Goal: Navigation & Orientation: Find specific page/section

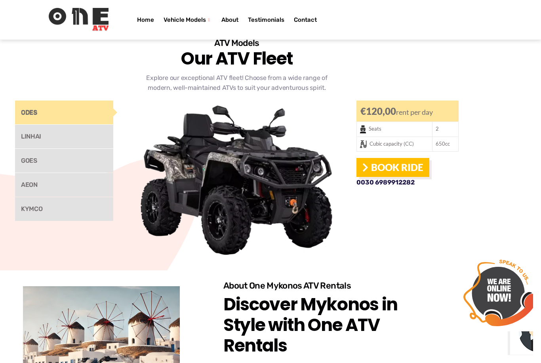
scroll to position [599, 34]
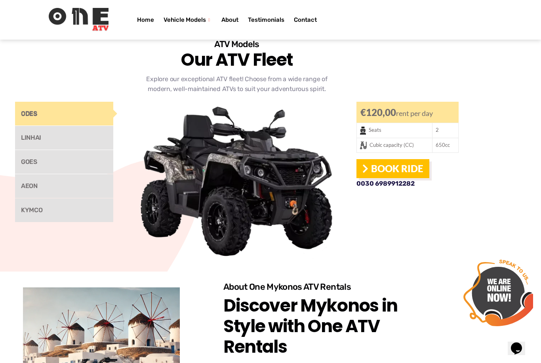
click at [86, 126] on link "LINHAI" at bounding box center [64, 138] width 98 height 24
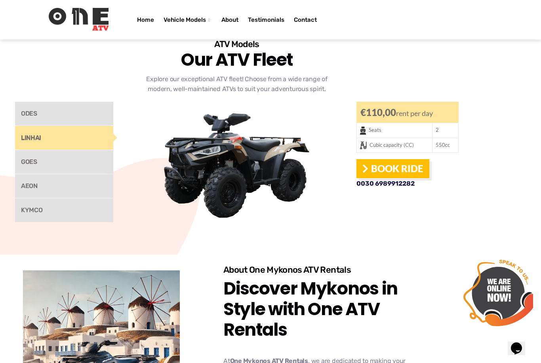
click at [90, 150] on link "GOES" at bounding box center [64, 162] width 98 height 24
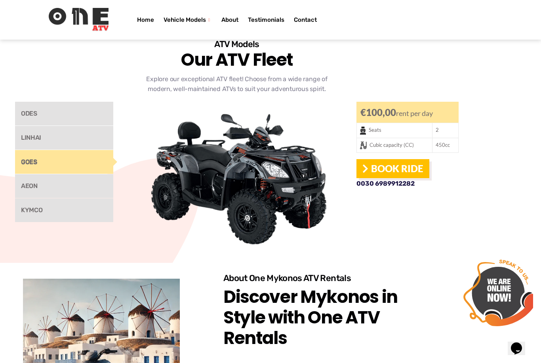
click at [78, 174] on link "AEON" at bounding box center [64, 186] width 98 height 24
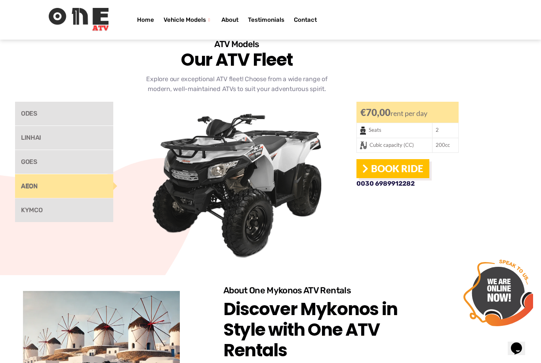
click at [83, 150] on link "GOES" at bounding box center [64, 162] width 98 height 24
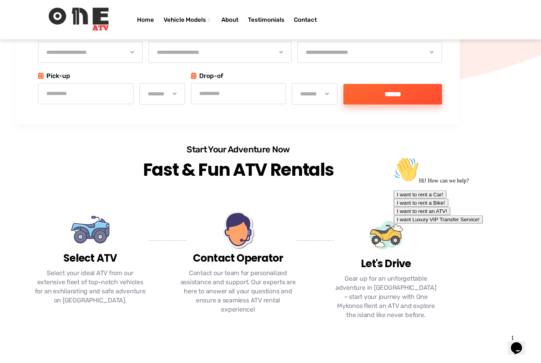
scroll to position [258, 32]
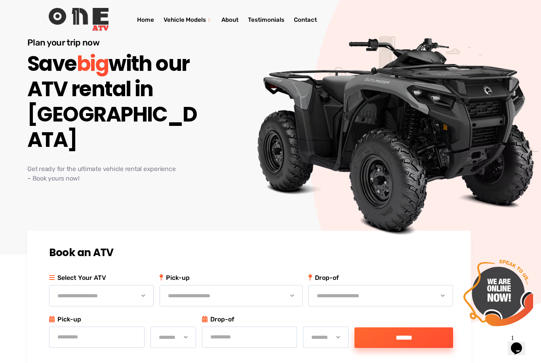
scroll to position [15, 21]
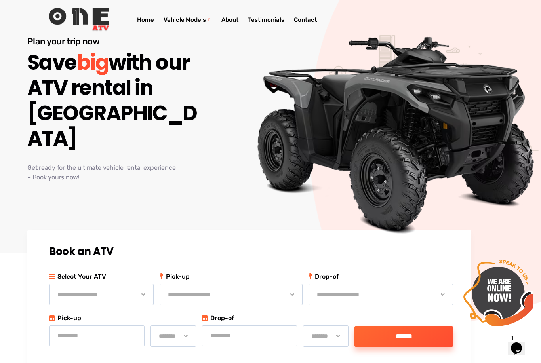
click at [269, 18] on link "Testimonials" at bounding box center [266, 20] width 46 height 32
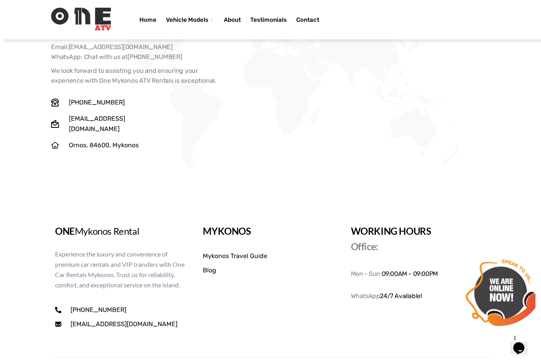
scroll to position [2589, 0]
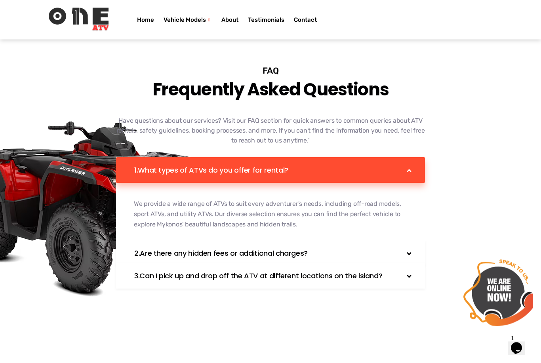
click at [304, 27] on link "Contact" at bounding box center [305, 20] width 32 height 32
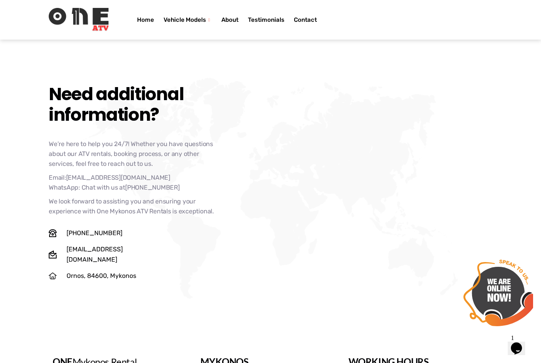
scroll to position [2533, 0]
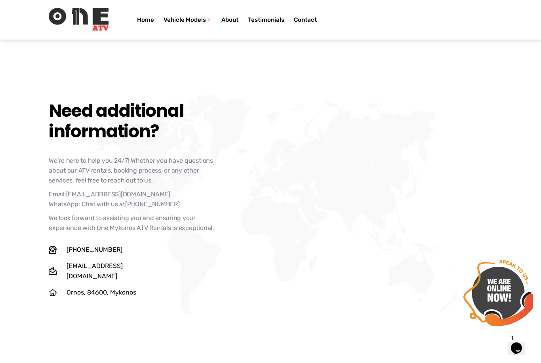
click at [84, 287] on span "Ornos, 84600, Mykonos" at bounding box center [101, 292] width 72 height 10
click at [55, 289] on icon at bounding box center [53, 293] width 8 height 8
click at [52, 289] on icon at bounding box center [53, 292] width 8 height 7
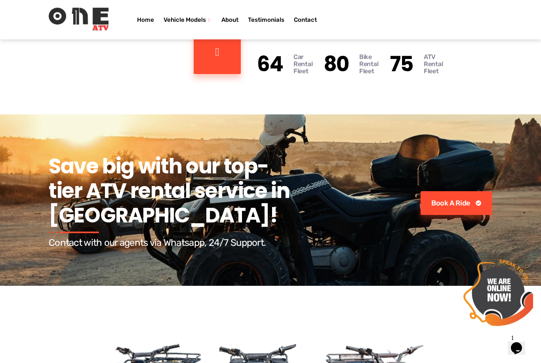
scroll to position [1037, 0]
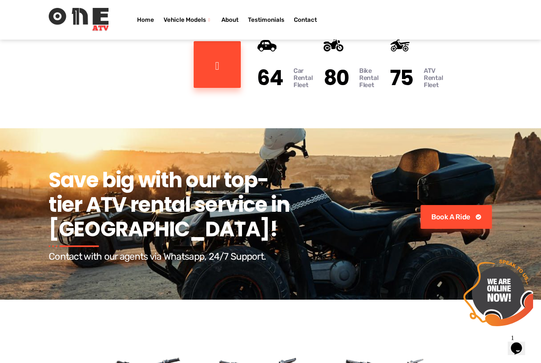
click at [144, 31] on link "Home" at bounding box center [145, 20] width 27 height 32
click at [145, 21] on link "Home" at bounding box center [145, 20] width 27 height 32
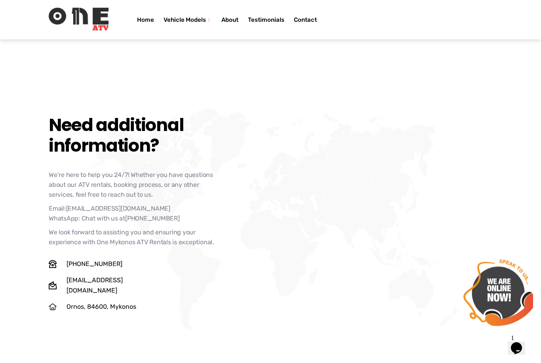
scroll to position [2589, 0]
